Goal: Transaction & Acquisition: Purchase product/service

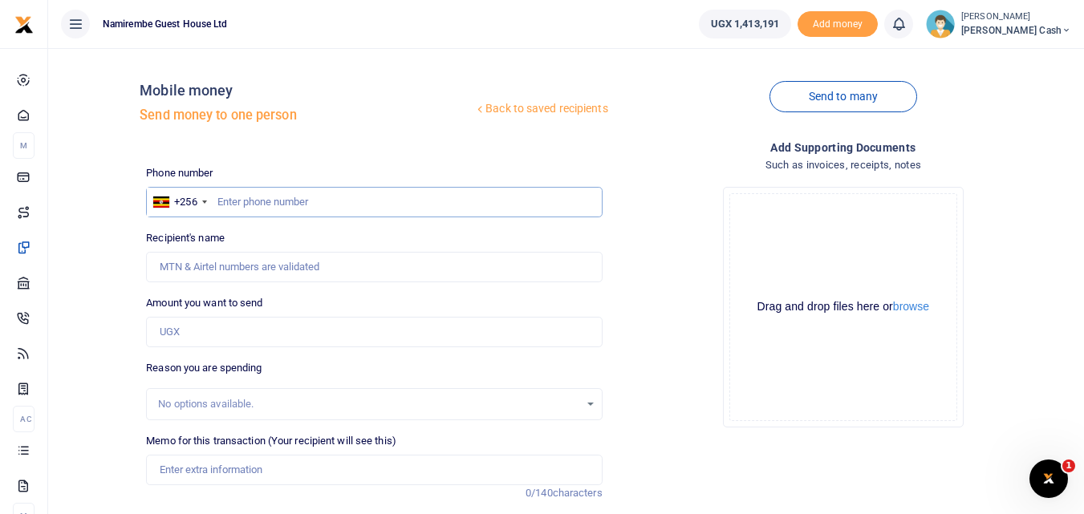
click at [242, 203] on input "text" at bounding box center [374, 202] width 456 height 30
type input "0766353495"
type input "[PERSON_NAME]"
type input "0766353495"
click at [187, 334] on input "Amount you want to send" at bounding box center [374, 332] width 456 height 30
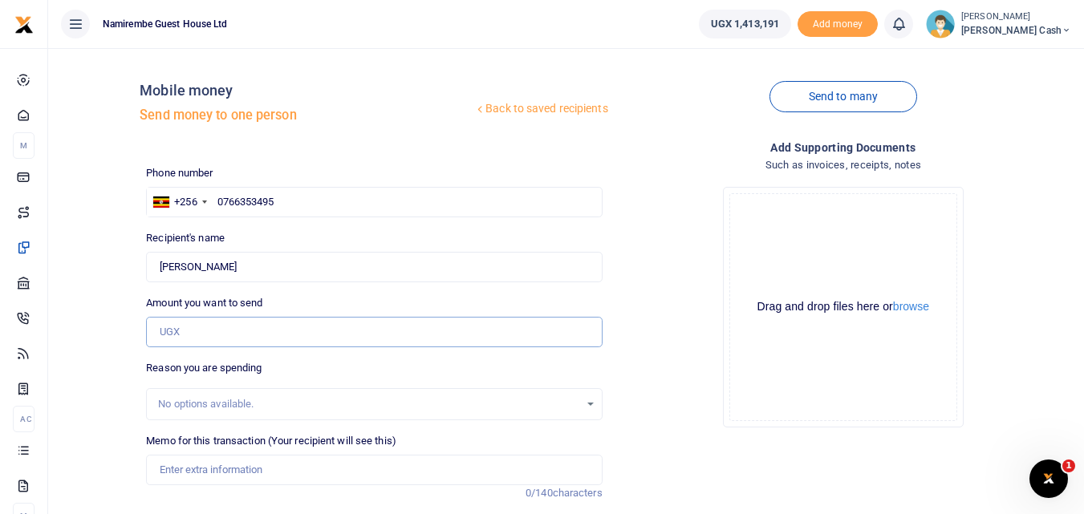
click at [193, 334] on input "Amount you want to send" at bounding box center [374, 332] width 456 height 30
click at [194, 331] on input "Amount you want to send" at bounding box center [374, 332] width 456 height 30
click at [186, 329] on input "Amount you want to send" at bounding box center [374, 332] width 456 height 30
click at [194, 327] on input "Amount you want to send" at bounding box center [374, 332] width 456 height 30
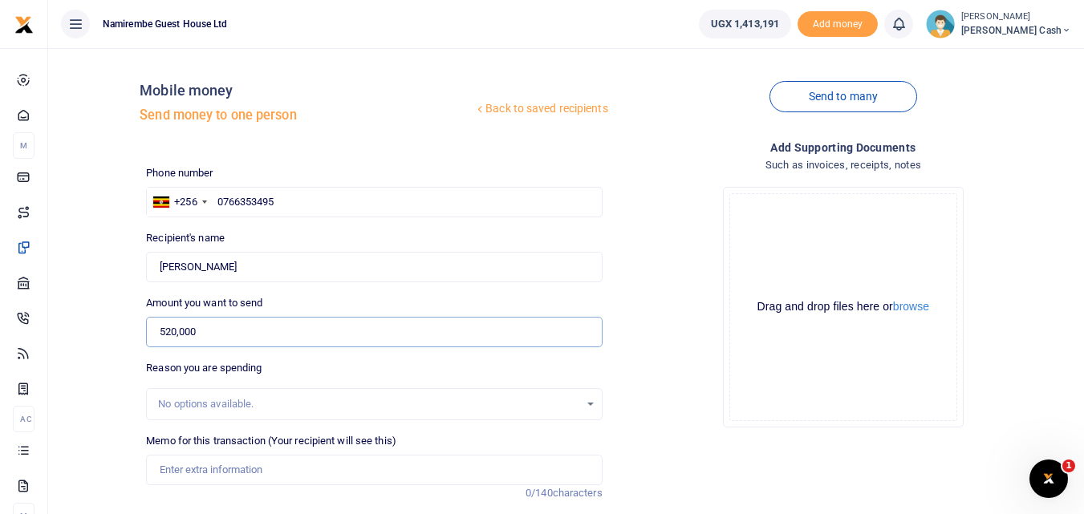
type input "520,000"
click at [164, 476] on input "Memo for this transaction (Your recipient will see this)" at bounding box center [374, 470] width 456 height 30
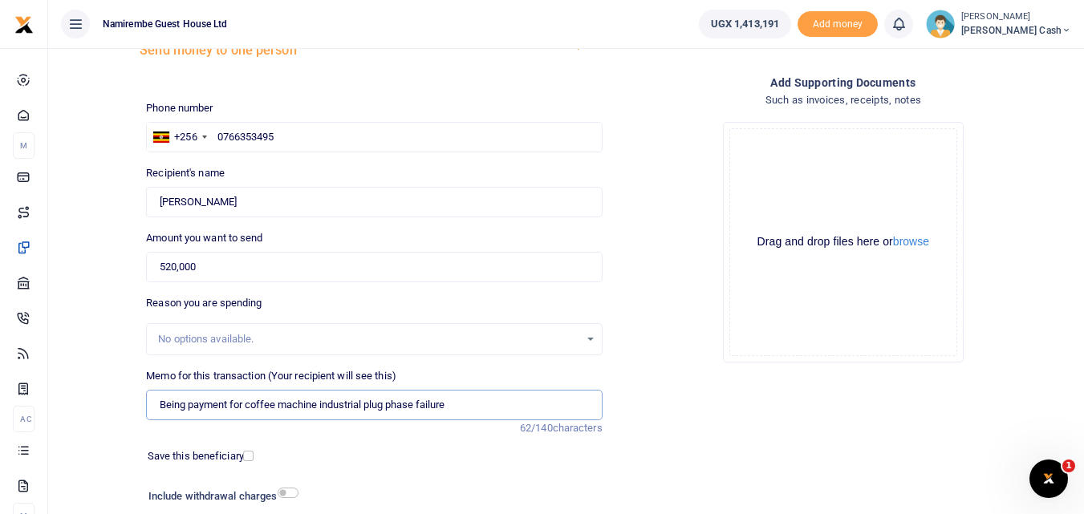
scroll to position [181, 0]
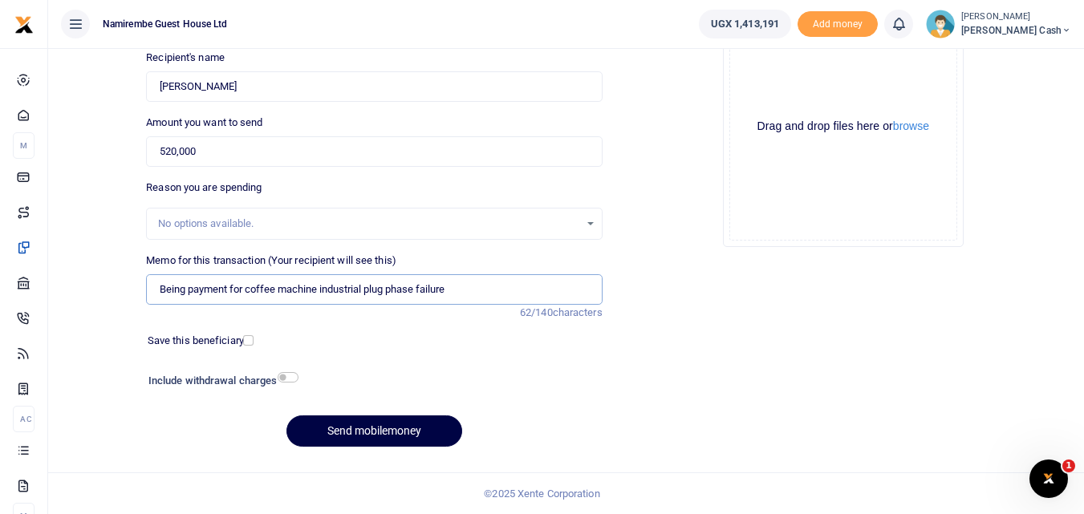
type input "Being payment for coffee machine industrial plug phase failure"
click at [289, 375] on input "checkbox" at bounding box center [288, 377] width 21 height 10
checkbox input "true"
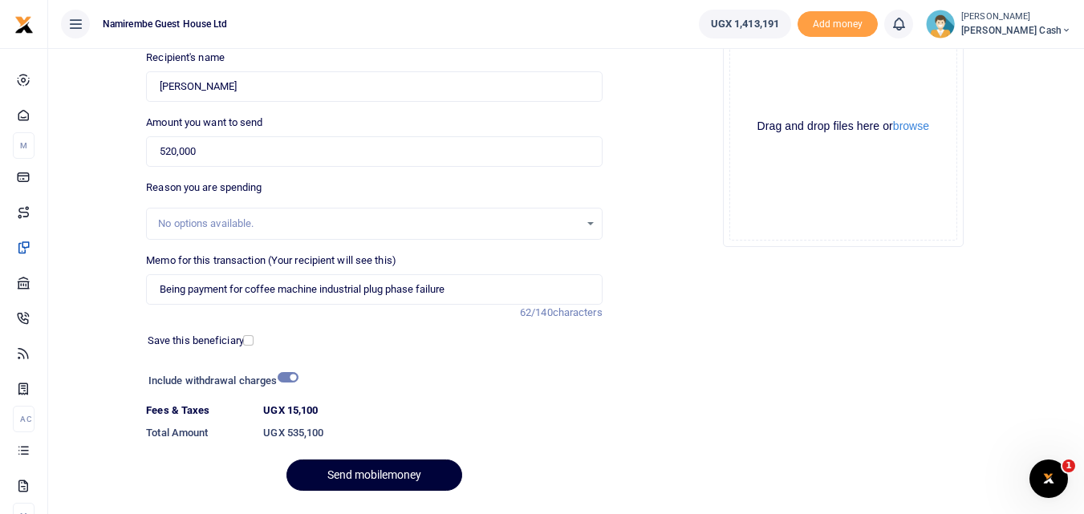
click at [376, 469] on button "Send mobilemoney" at bounding box center [374, 475] width 176 height 31
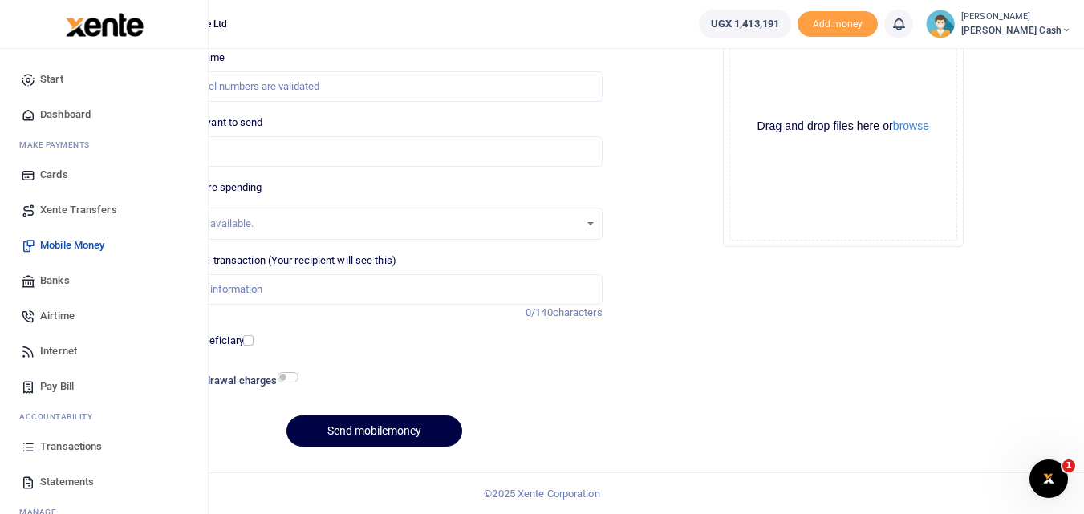
click at [62, 449] on span "Transactions" at bounding box center [71, 447] width 62 height 16
